Goal: Information Seeking & Learning: Find specific page/section

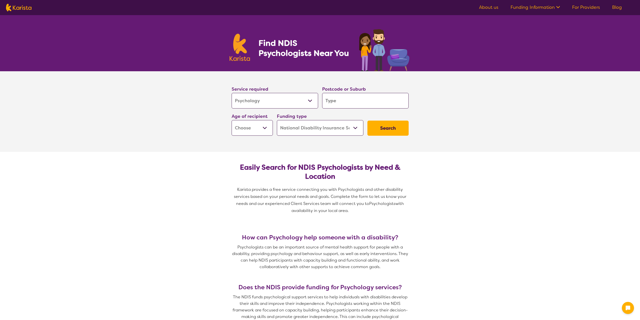
select select "Psychology"
select select "NDIS"
select select "Psychology"
select select "NDIS"
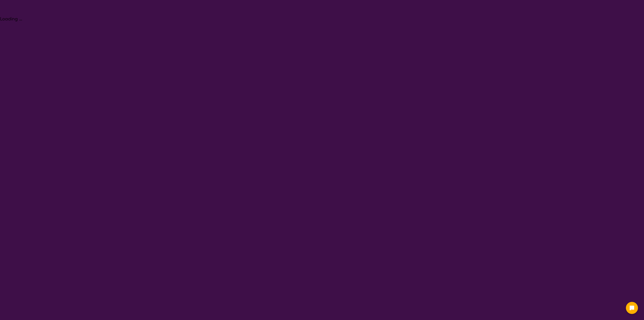
select select "Psychology"
select select "NDIS"
select select "Psychology"
select select "NDIS"
select select "Psychology"
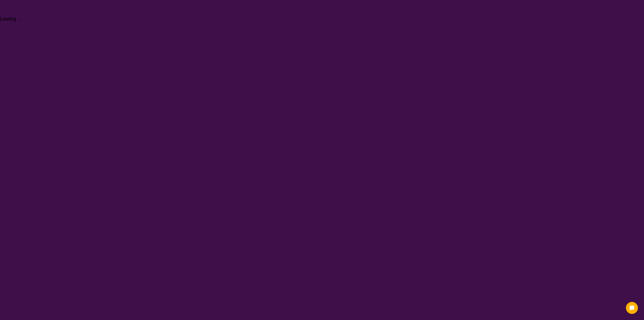
select select "NDIS"
select select "Psychology"
select select "NDIS"
